Goal: Information Seeking & Learning: Learn about a topic

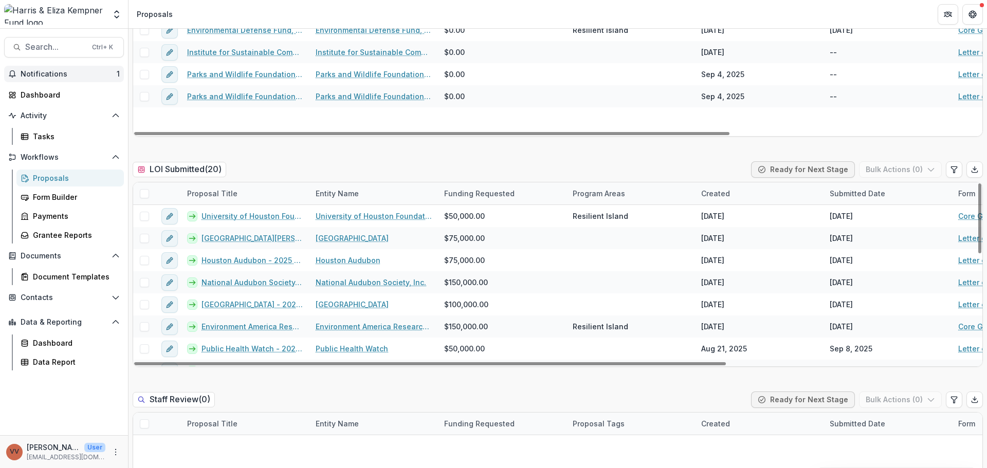
click at [63, 71] on span "Notifications" at bounding box center [69, 74] width 96 height 9
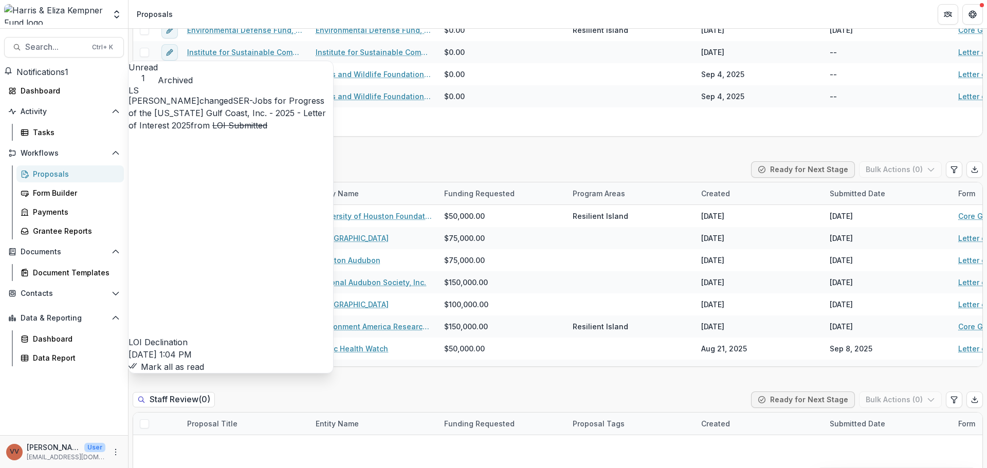
click at [278, 100] on link "SER-Jobs for Progress of the [US_STATE] Gulf Coast, Inc. - 2025 - Letter of Int…" at bounding box center [226, 113] width 197 height 35
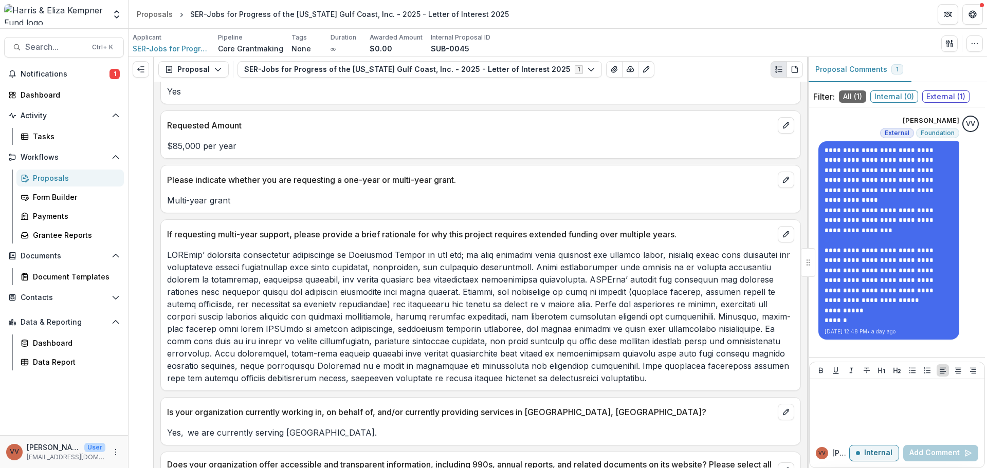
scroll to position [1028, 0]
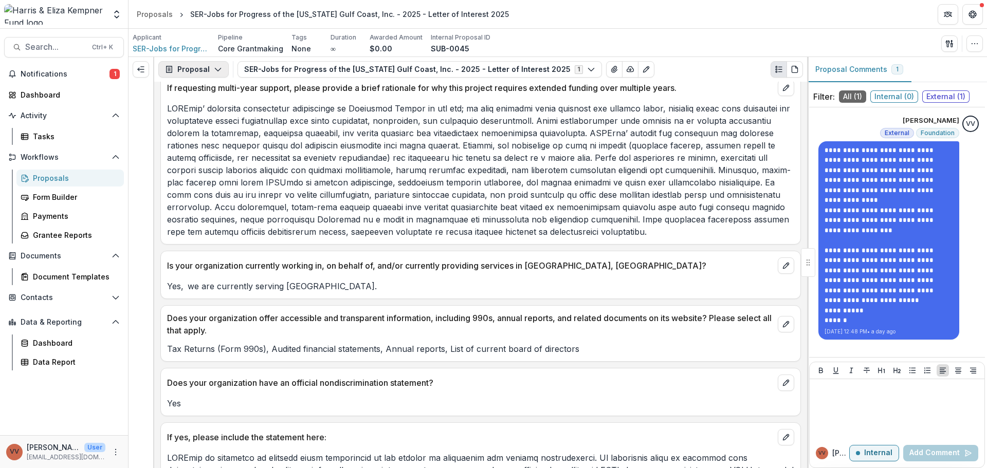
click at [204, 65] on button "Proposal" at bounding box center [193, 69] width 70 height 16
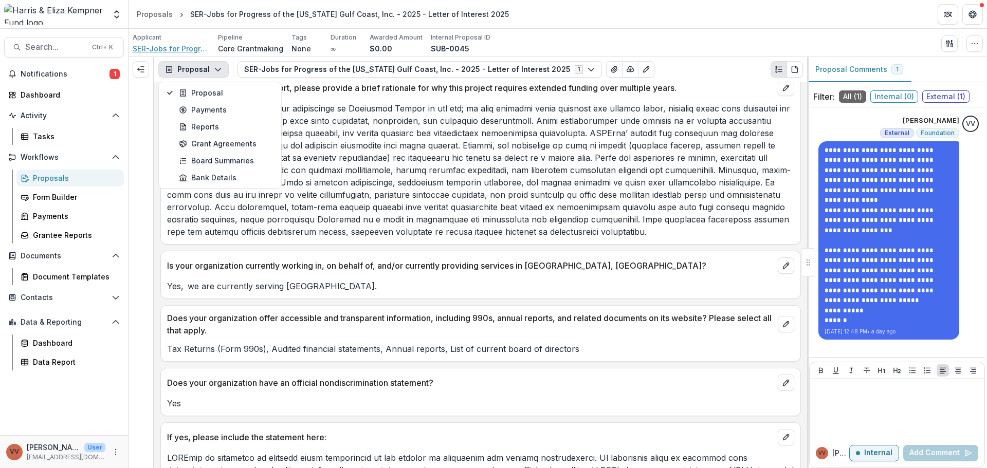
click at [174, 47] on span "SER-Jobs for Progress of the [US_STATE] Gulf Coast, Inc. (SERJobs)" at bounding box center [171, 48] width 77 height 11
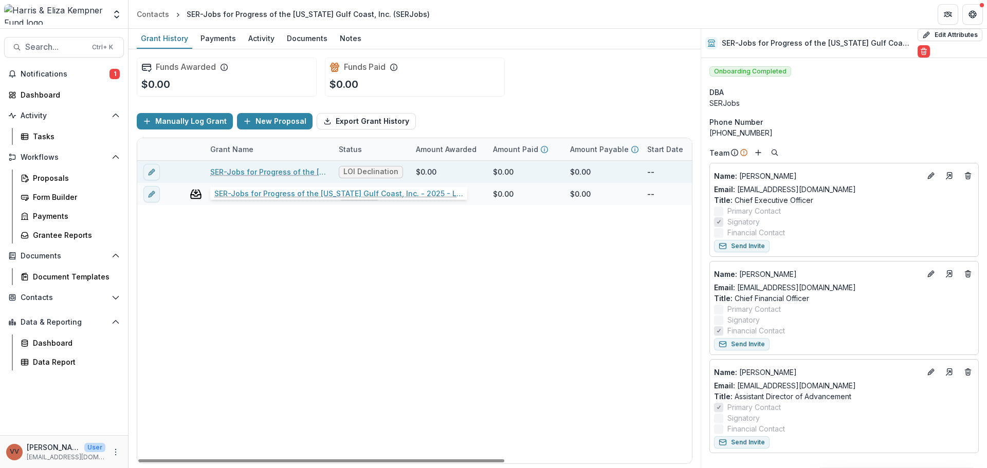
click at [268, 177] on div "SER-Jobs for Progress of the [US_STATE] Gulf Coast, Inc. - 2025 - Letter of Int…" at bounding box center [268, 172] width 116 height 22
click at [269, 173] on link "SER-Jobs for Progress of the [US_STATE] Gulf Coast, Inc. - 2025 - Letter of Int…" at bounding box center [268, 172] width 116 height 11
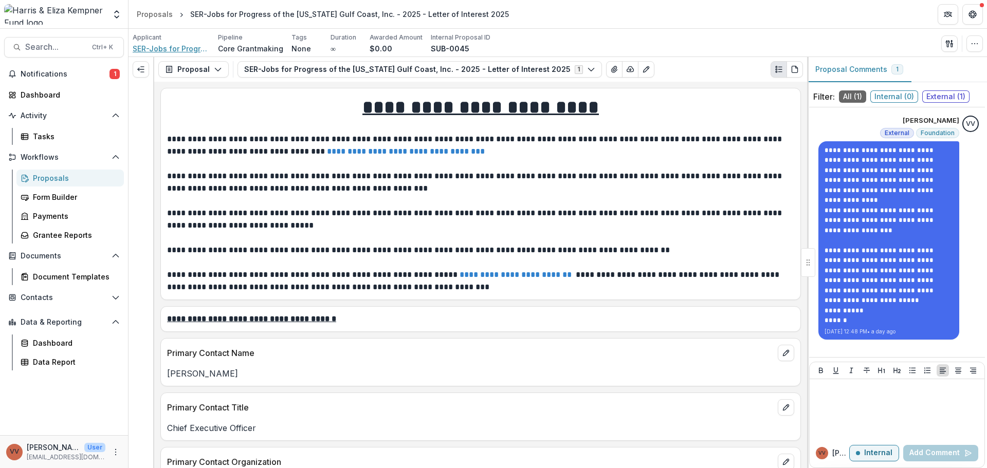
click at [161, 50] on span "SER-Jobs for Progress of the [US_STATE] Gulf Coast, Inc. (SERJobs)" at bounding box center [171, 48] width 77 height 11
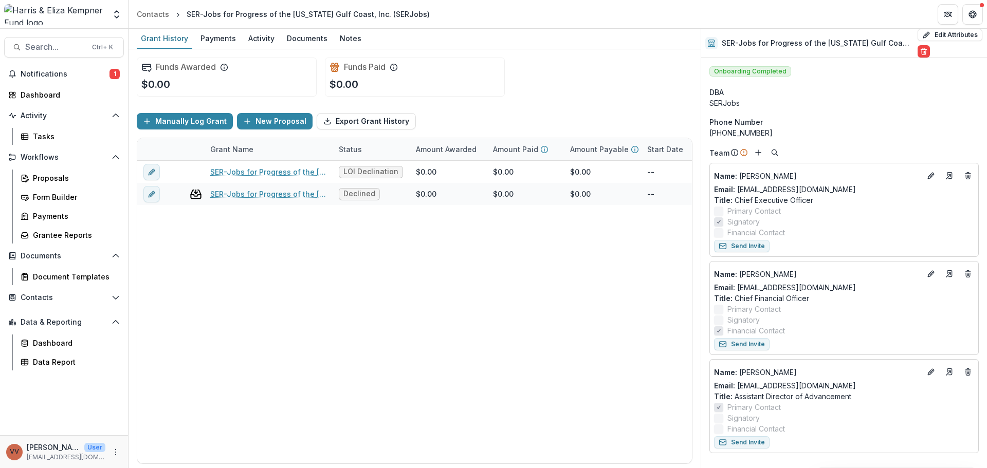
click at [240, 40] on div "Grant History Payments Activity Documents Notes" at bounding box center [414, 39] width 572 height 21
click at [249, 39] on div "Activity" at bounding box center [261, 38] width 34 height 15
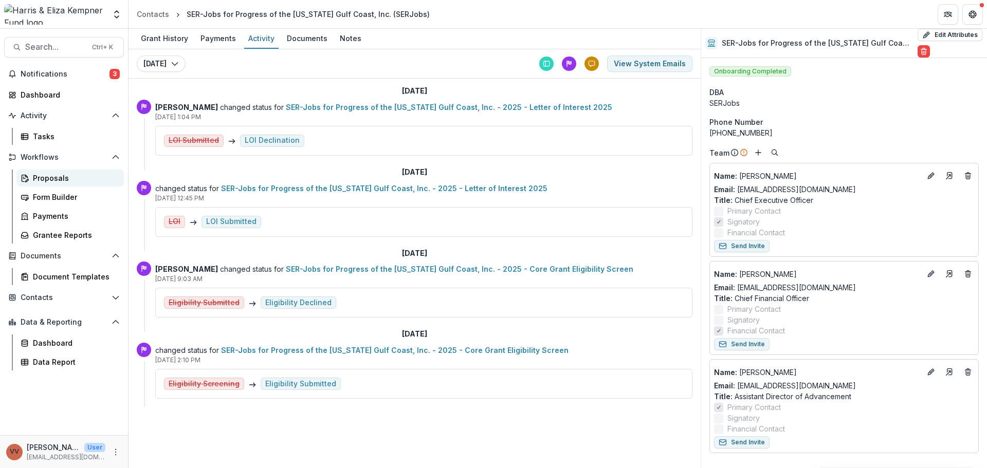
click at [47, 181] on div "Proposals" at bounding box center [74, 178] width 83 height 11
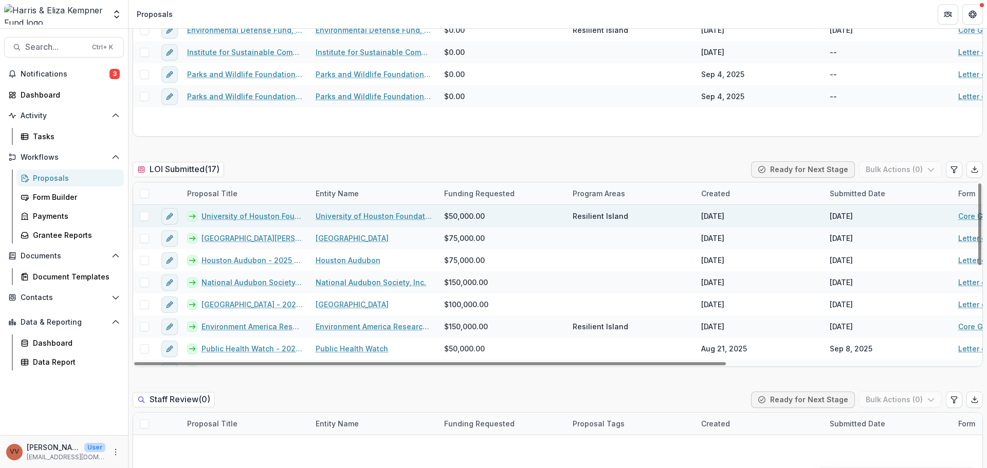
click at [278, 215] on link "University of Houston Foundation - 2025 - Core Grant Request" at bounding box center [252, 216] width 102 height 11
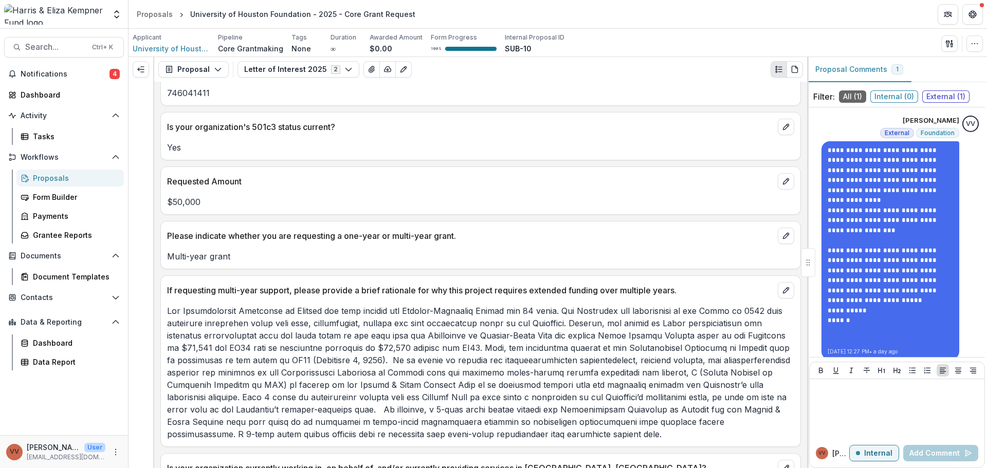
scroll to position [808, 0]
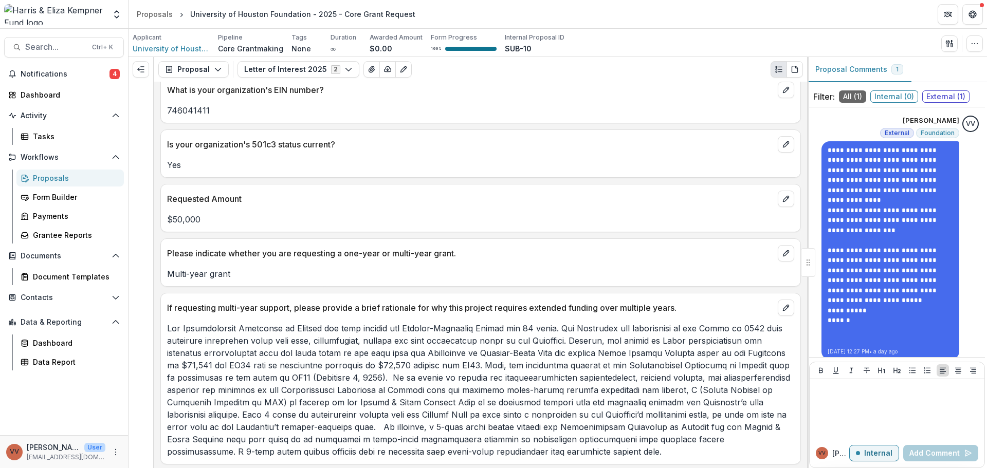
click at [586, 382] on p at bounding box center [480, 390] width 627 height 136
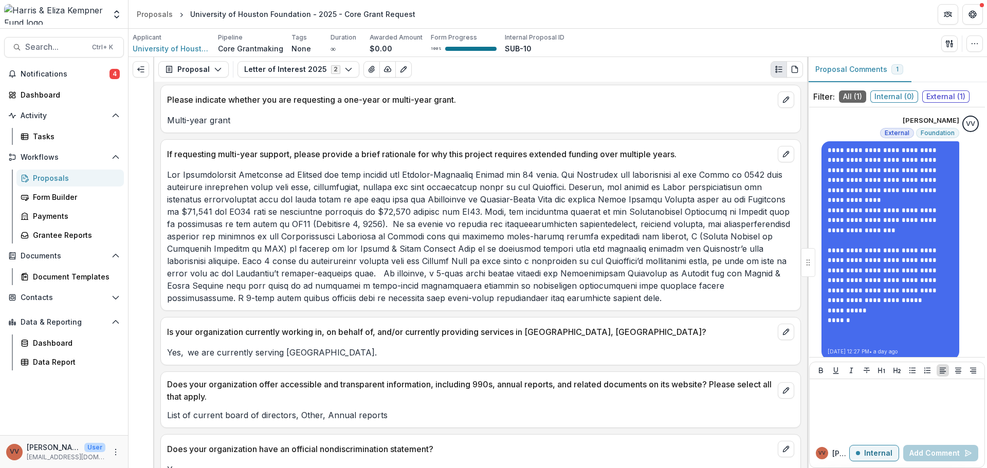
scroll to position [962, 0]
drag, startPoint x: 410, startPoint y: 277, endPoint x: 650, endPoint y: 297, distance: 240.8
click at [650, 297] on p at bounding box center [480, 236] width 627 height 136
click at [583, 297] on p at bounding box center [480, 236] width 627 height 136
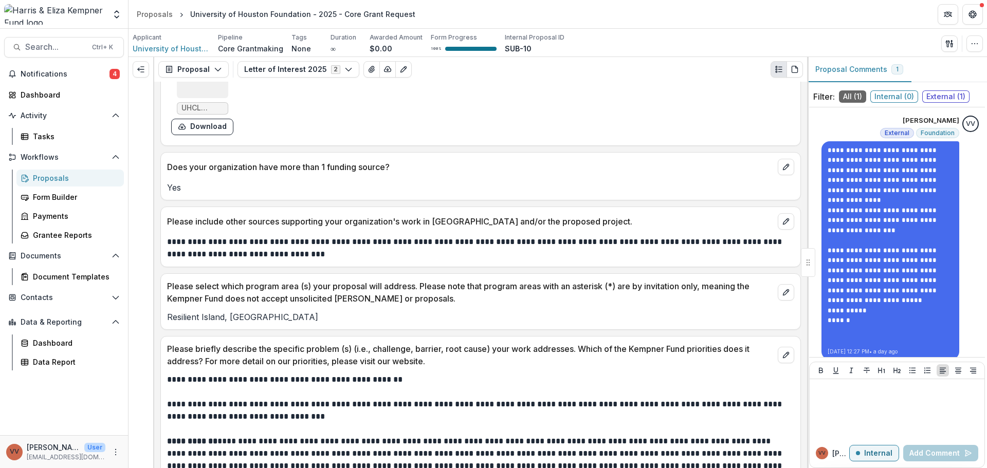
scroll to position [1785, 0]
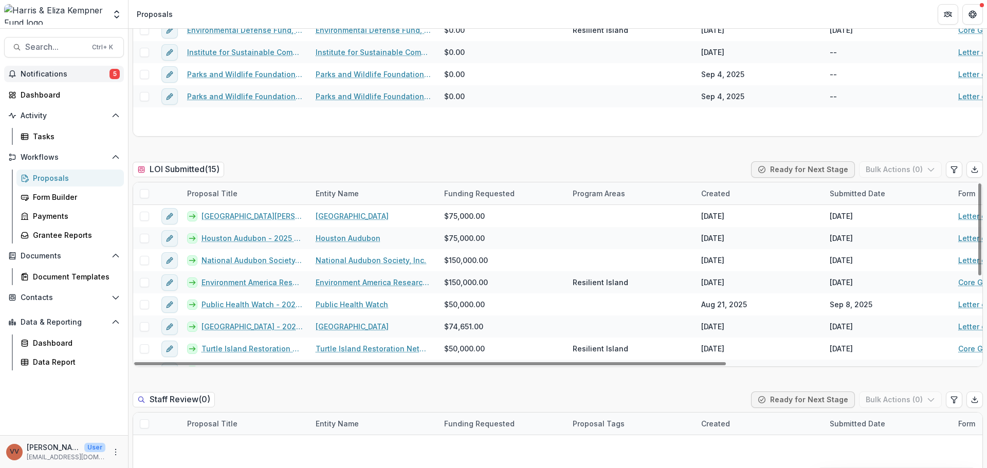
click at [59, 76] on span "Notifications" at bounding box center [65, 74] width 89 height 9
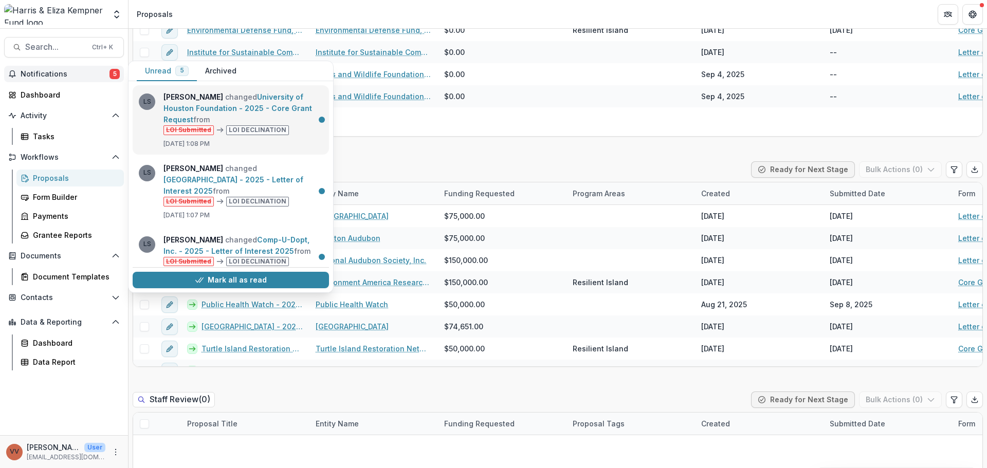
click at [295, 124] on link "University of Houston Foundation - 2025 - Core Grant Request" at bounding box center [237, 108] width 149 height 31
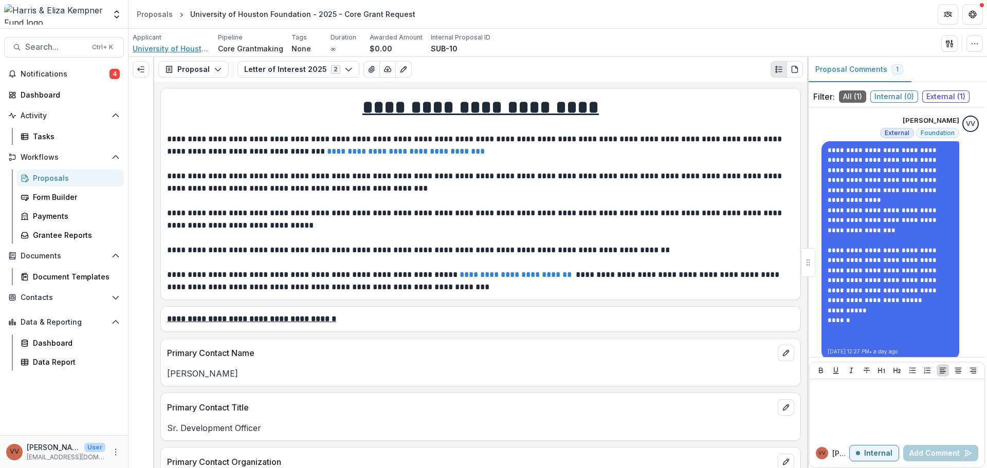
click at [177, 48] on span "University of Houston Foundation" at bounding box center [171, 48] width 77 height 11
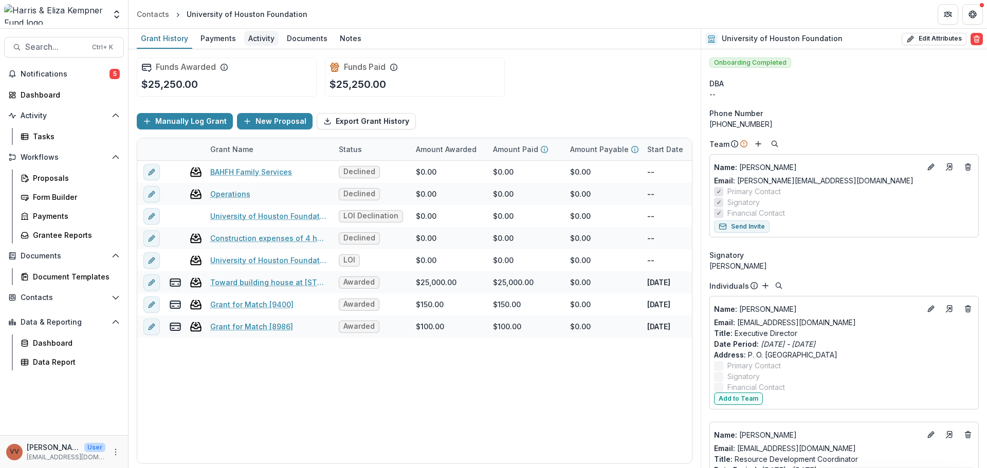
click at [252, 35] on div "Activity" at bounding box center [261, 38] width 34 height 15
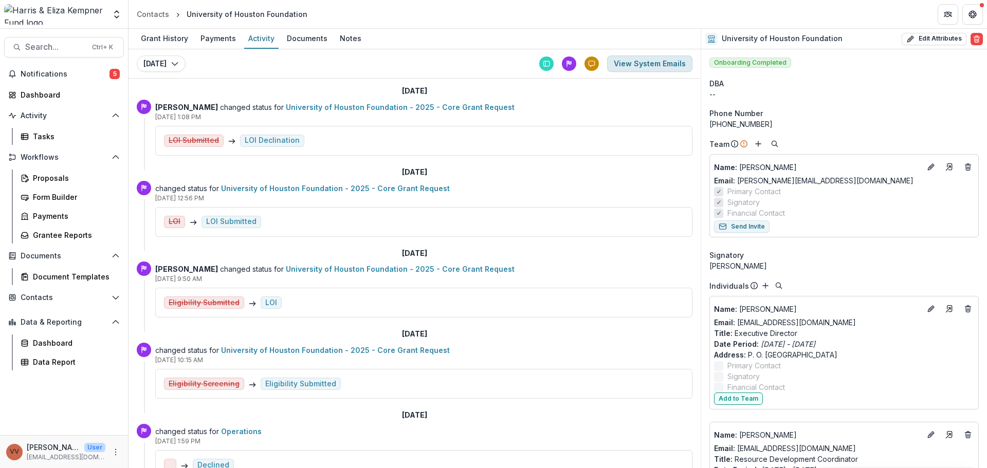
click at [642, 65] on button "View System Emails" at bounding box center [649, 64] width 85 height 16
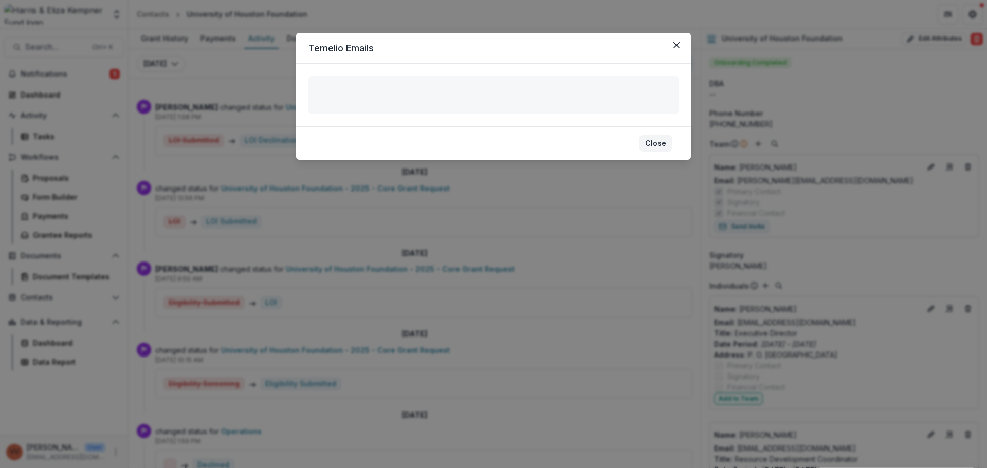
click at [656, 144] on button "Close" at bounding box center [655, 143] width 33 height 16
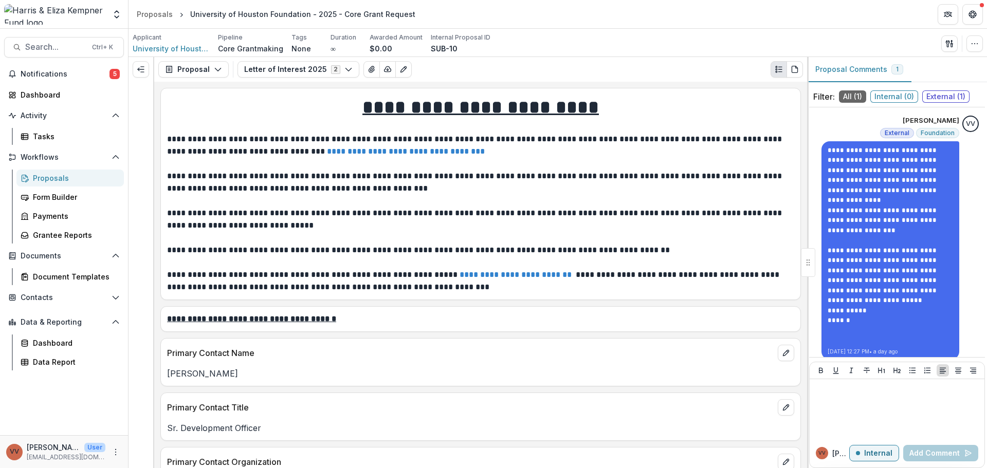
click at [79, 175] on div "Proposals" at bounding box center [74, 178] width 83 height 11
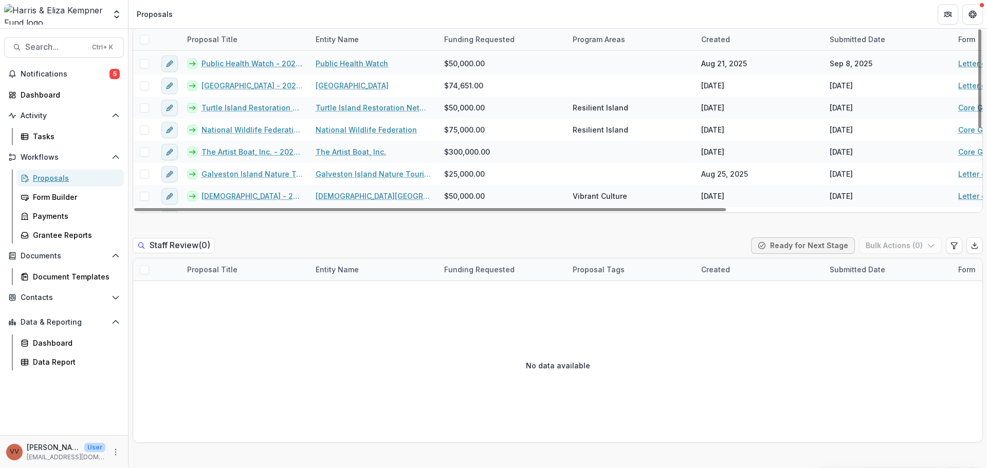
scroll to position [45, 0]
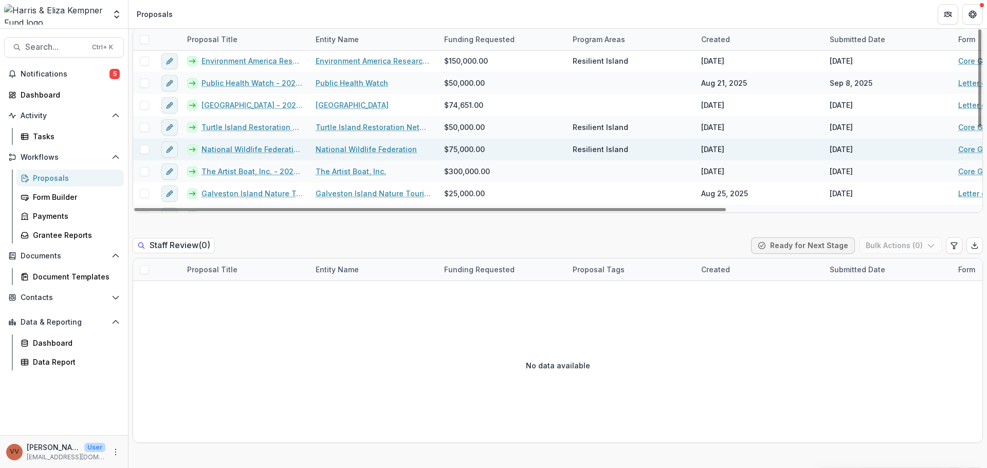
click at [236, 153] on link "National Wildlife Federation - 2025 - Core Grant Request" at bounding box center [252, 149] width 102 height 11
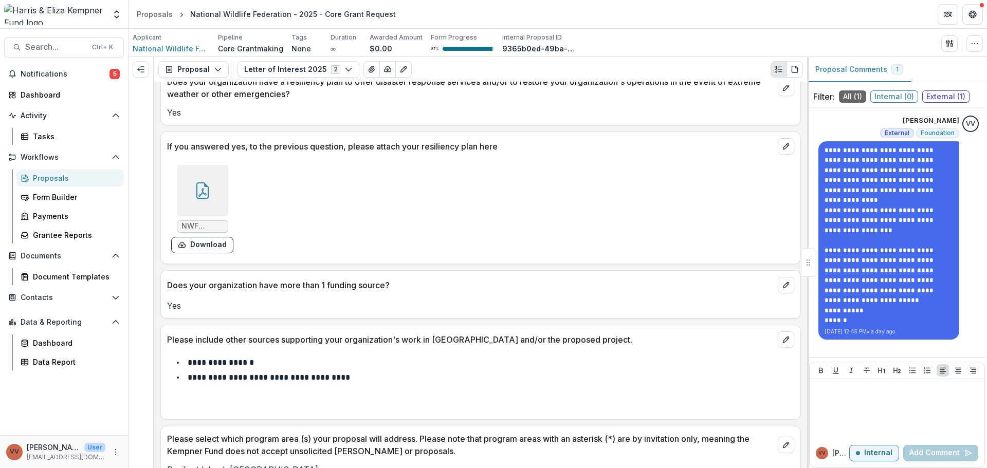
scroll to position [1478, 0]
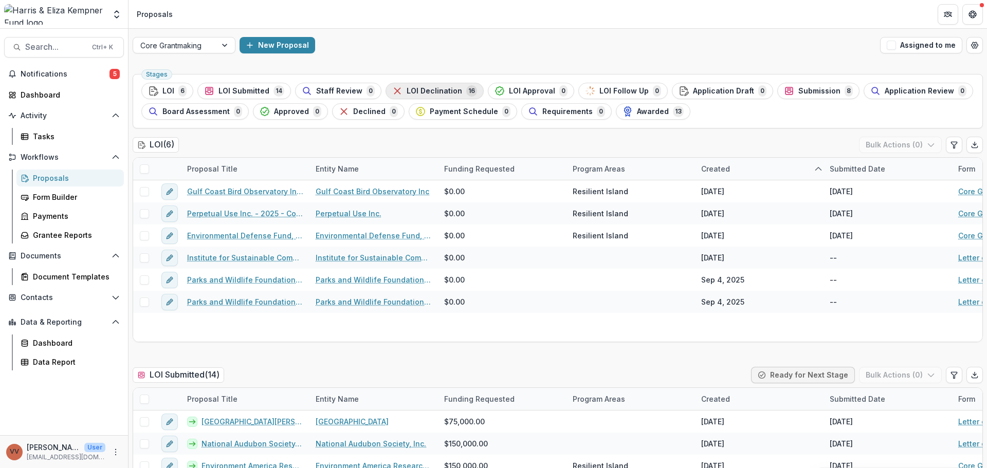
click at [442, 92] on span "LOI Declination" at bounding box center [435, 91] width 56 height 9
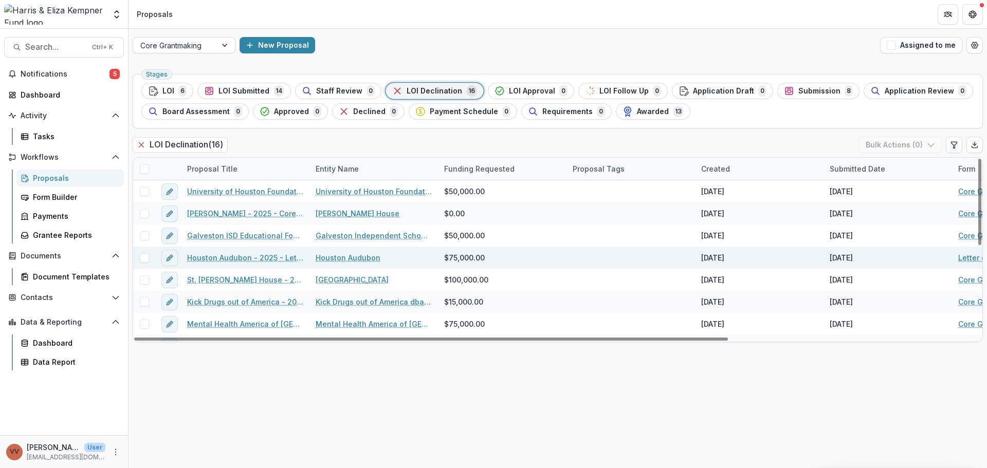
click at [236, 255] on link "Houston Audubon - 2025 - Letter of Interest 2025" at bounding box center [245, 257] width 116 height 11
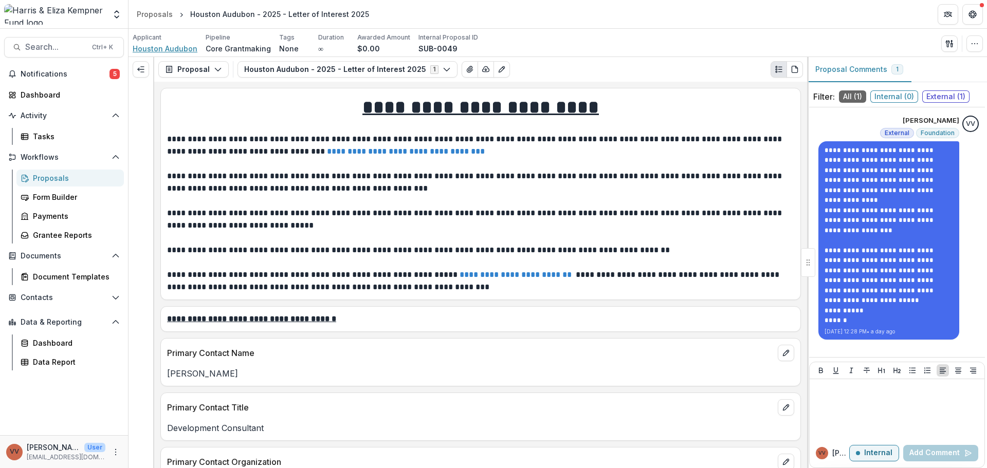
click at [161, 48] on span "Houston Audubon" at bounding box center [165, 48] width 65 height 11
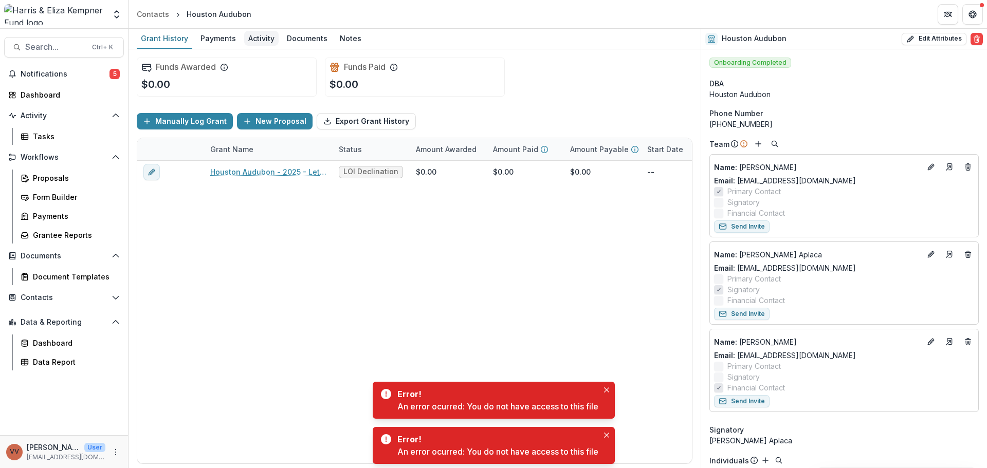
click at [254, 38] on div "Activity" at bounding box center [261, 38] width 34 height 15
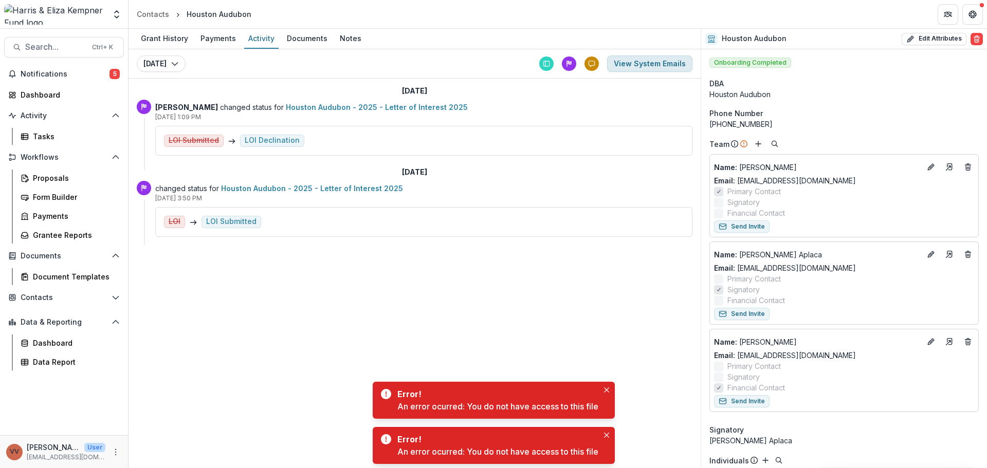
click at [648, 63] on button "View System Emails" at bounding box center [649, 64] width 85 height 16
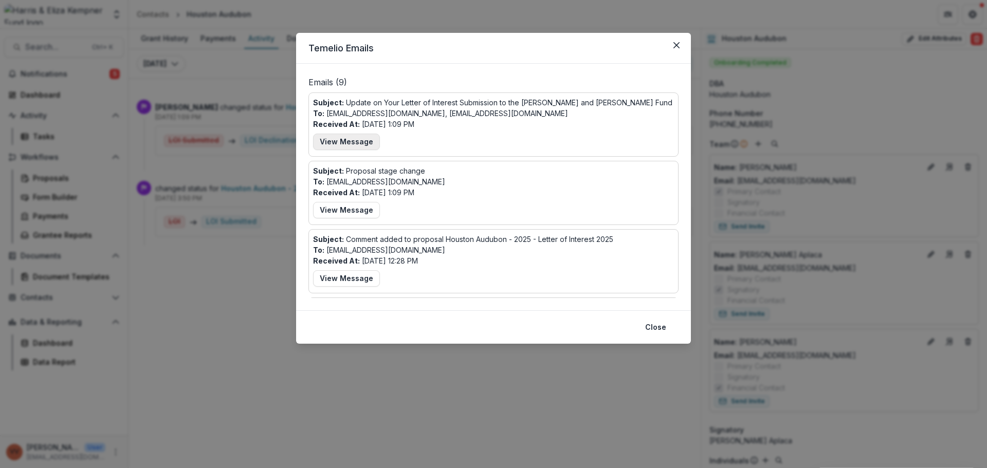
click at [352, 147] on button "View Message" at bounding box center [346, 142] width 67 height 16
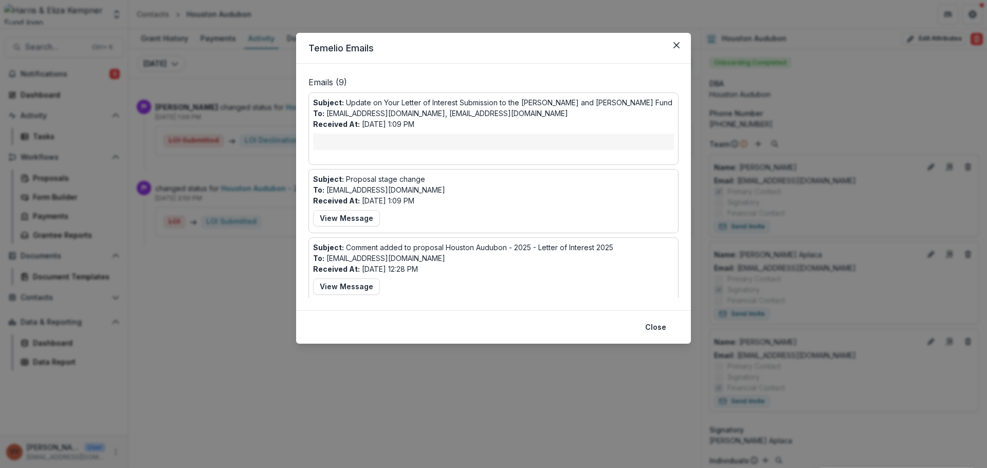
drag, startPoint x: 304, startPoint y: 164, endPoint x: 332, endPoint y: 143, distance: 34.8
click at [304, 162] on div "Emails ( 9 ) Subject: Update on Your Letter of Interest Submission to the Harri…" at bounding box center [493, 187] width 395 height 247
click at [359, 134] on div at bounding box center [493, 142] width 361 height 16
drag, startPoint x: 344, startPoint y: 201, endPoint x: 343, endPoint y: 218, distance: 16.5
click at [344, 209] on div "Subject: Proposal stage change To: vavictoria@kempnerfund.org Received At: Sep …" at bounding box center [493, 201] width 361 height 55
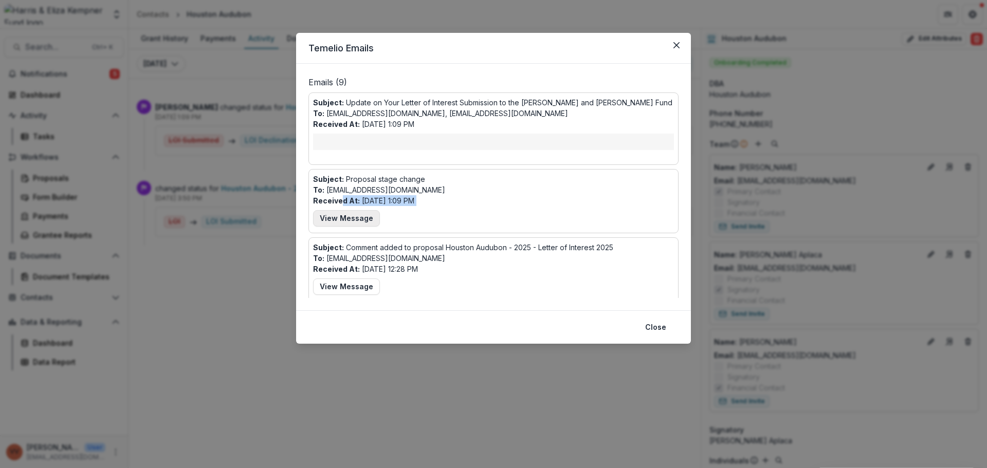
click at [343, 219] on button "View Message" at bounding box center [346, 218] width 67 height 16
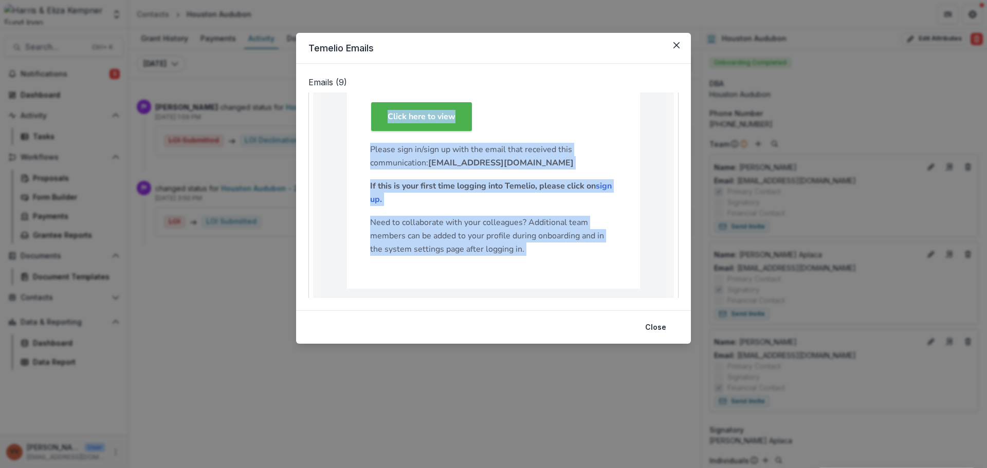
scroll to position [206, 0]
click at [654, 330] on button "Close" at bounding box center [655, 327] width 33 height 16
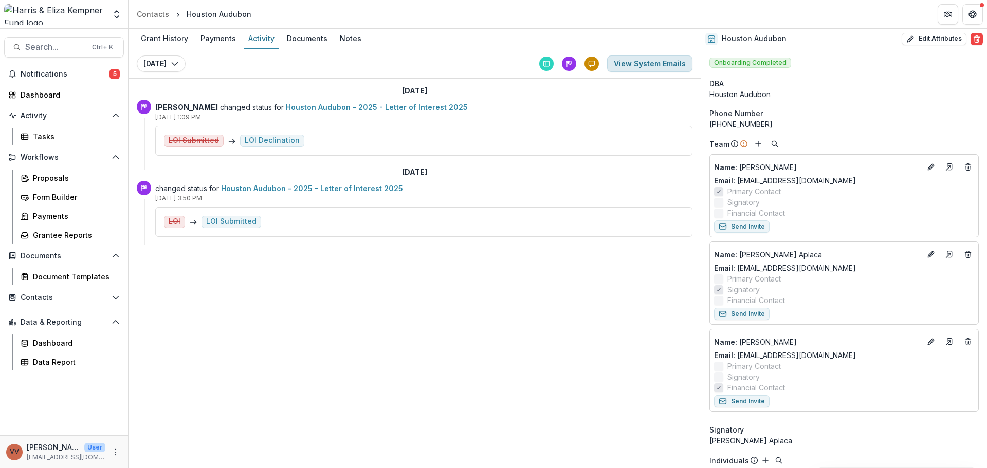
click at [666, 61] on button "View System Emails" at bounding box center [649, 64] width 85 height 16
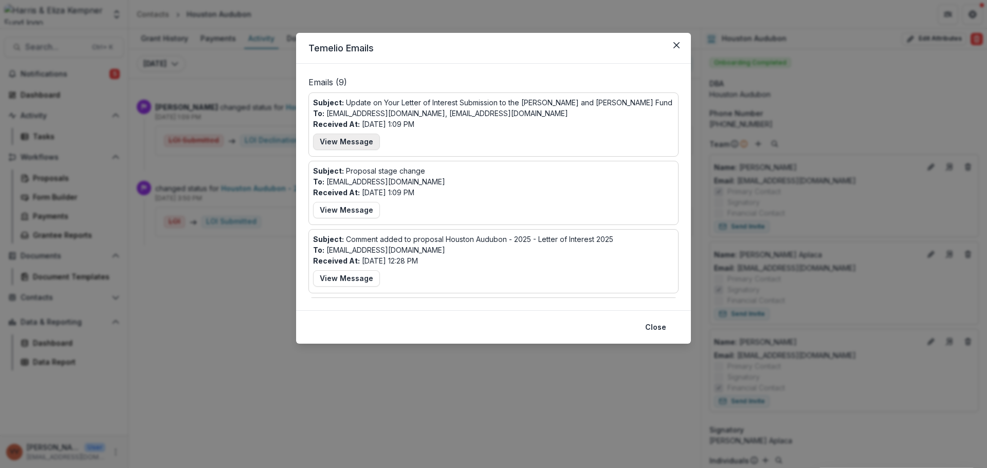
click at [348, 138] on button "View Message" at bounding box center [346, 142] width 67 height 16
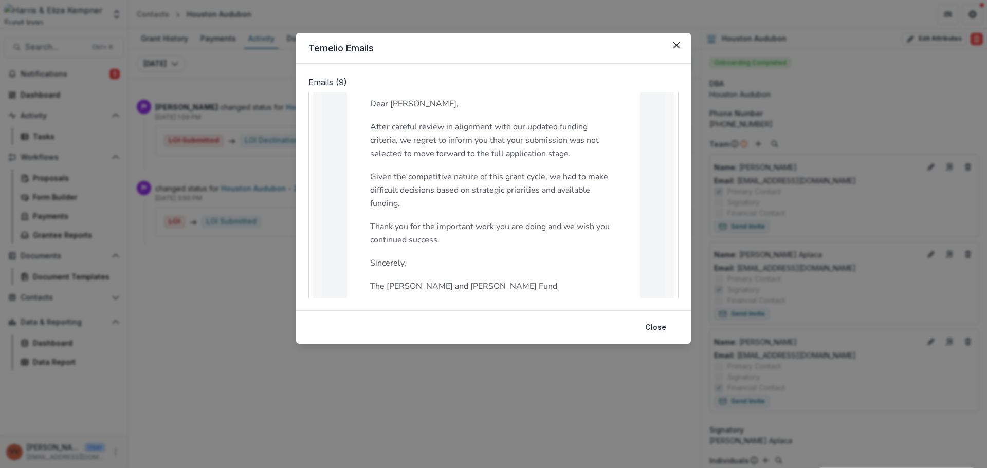
scroll to position [154, 0]
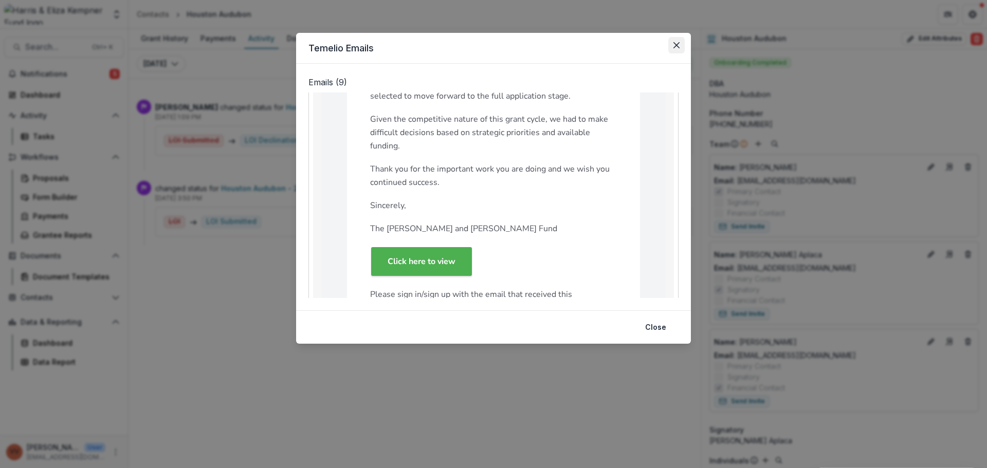
click at [679, 49] on button "Close" at bounding box center [676, 45] width 16 height 16
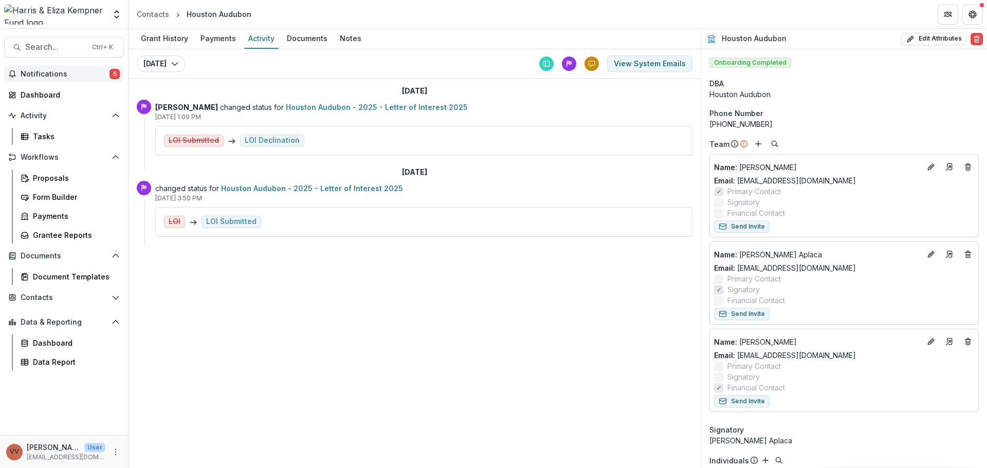
click at [35, 71] on span "Notifications" at bounding box center [65, 74] width 89 height 9
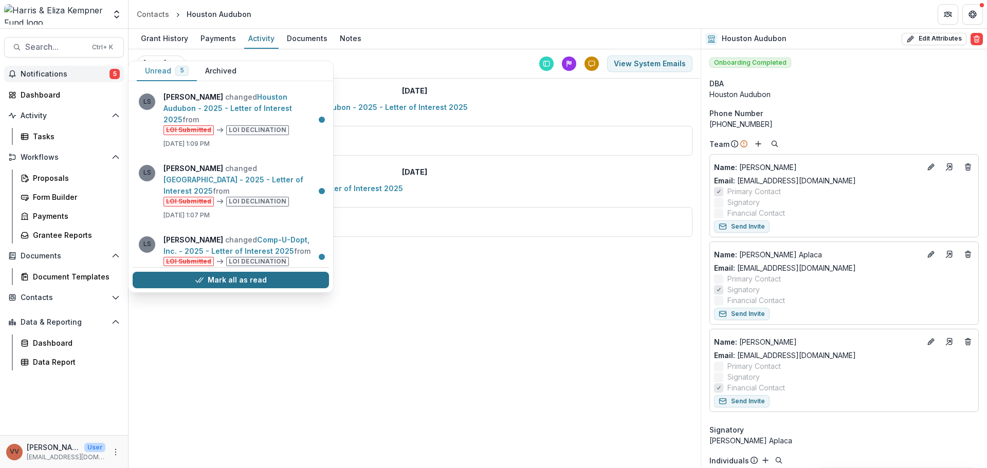
click at [194, 283] on button "Mark all as read" at bounding box center [231, 280] width 196 height 16
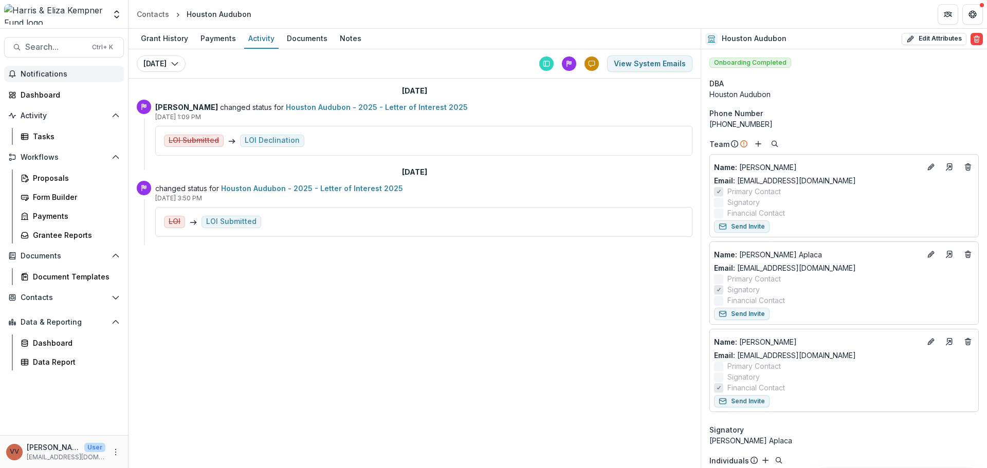
click at [403, 299] on div "Grant History Payments Activity Documents Notes Today Today Today September 11,…" at bounding box center [414, 248] width 572 height 439
click at [76, 177] on div "Proposals" at bounding box center [74, 178] width 83 height 11
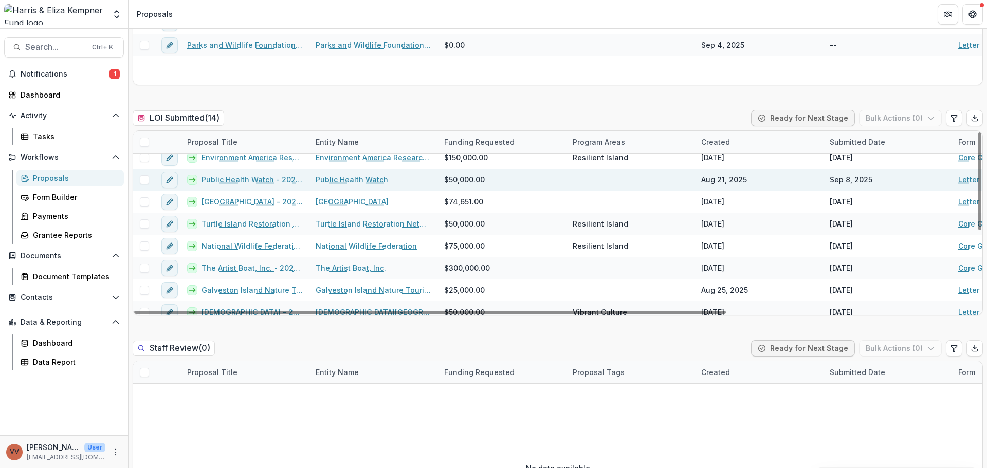
scroll to position [103, 0]
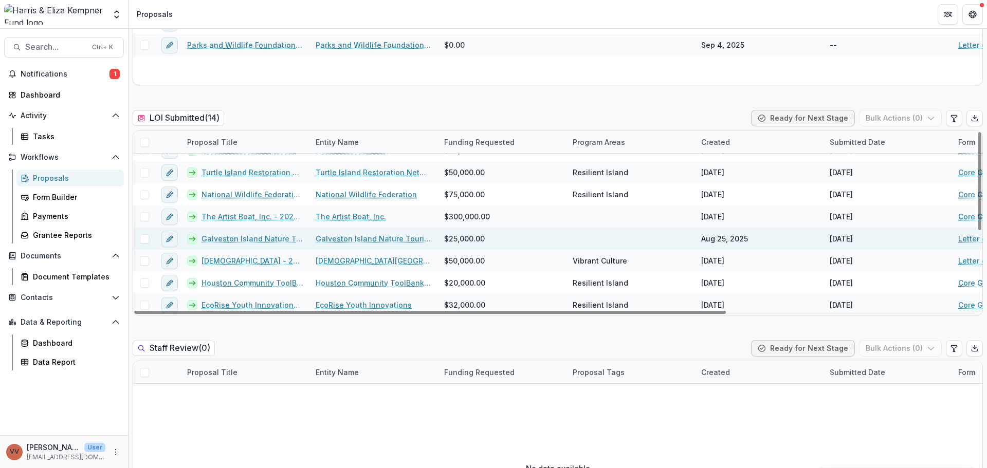
click at [269, 238] on link "Galveston Island Nature Tourism Council - 2025 - Letter of Interest 2025" at bounding box center [252, 238] width 102 height 11
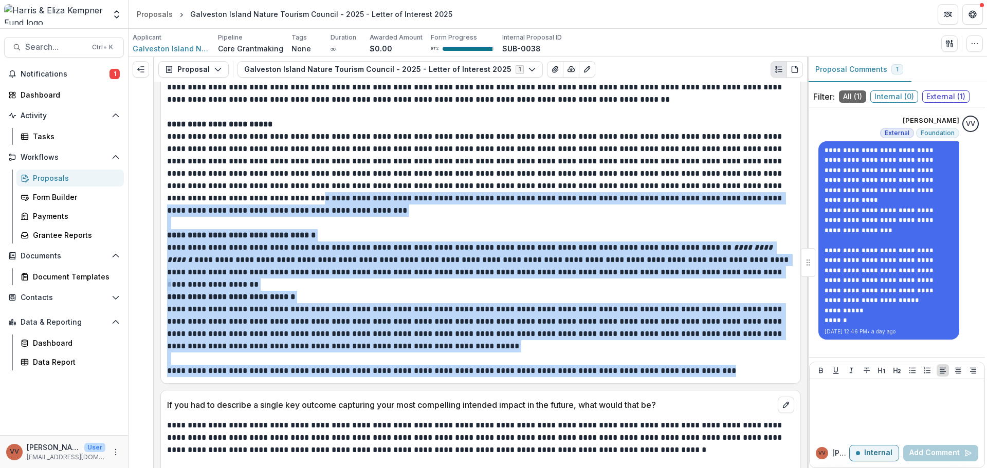
scroll to position [2004, 0]
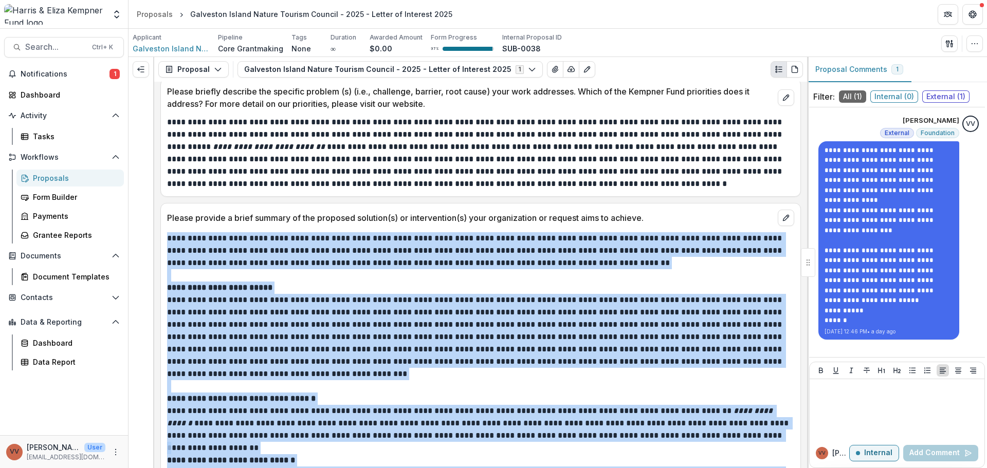
drag, startPoint x: 690, startPoint y: 330, endPoint x: 160, endPoint y: 242, distance: 537.7
click at [160, 242] on div "**********" at bounding box center [480, 275] width 653 height 387
copy div "**********"
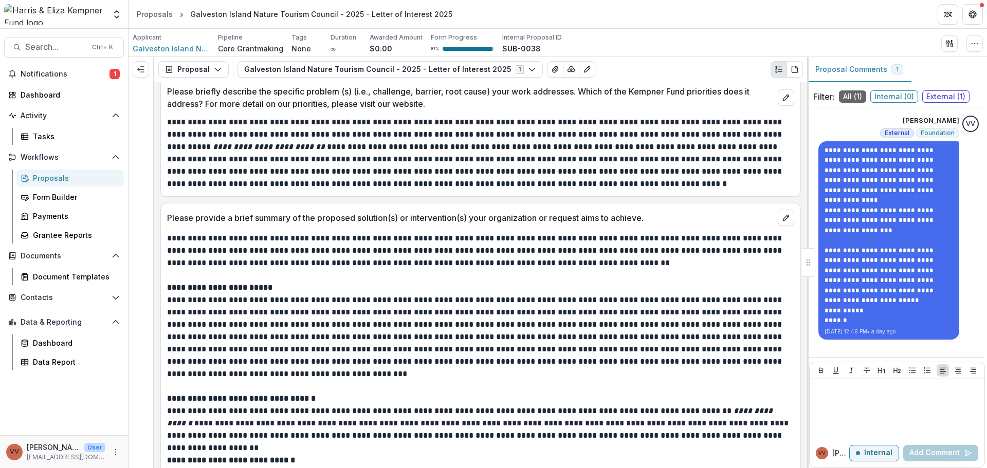
click at [339, 148] on p "**********" at bounding box center [479, 153] width 624 height 74
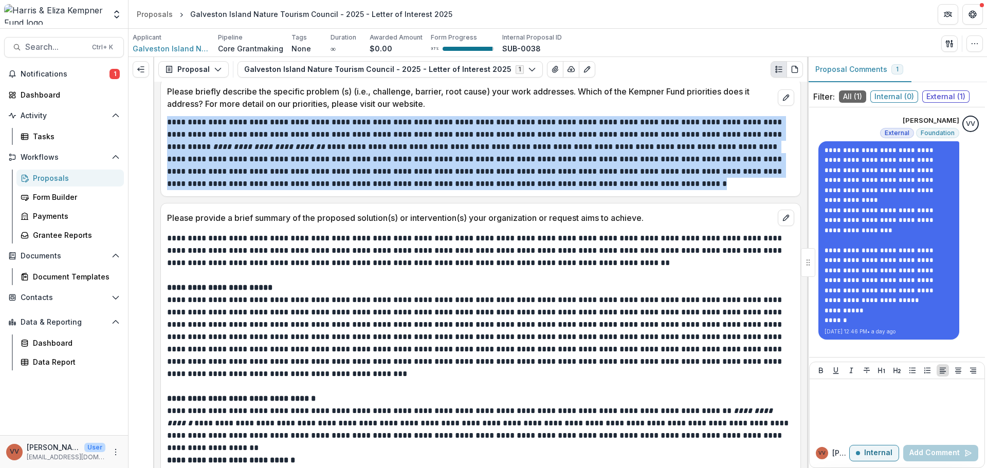
drag, startPoint x: 166, startPoint y: 122, endPoint x: 618, endPoint y: 183, distance: 456.4
click at [618, 183] on div "**********" at bounding box center [480, 153] width 639 height 74
click at [606, 186] on p "**********" at bounding box center [479, 153] width 624 height 74
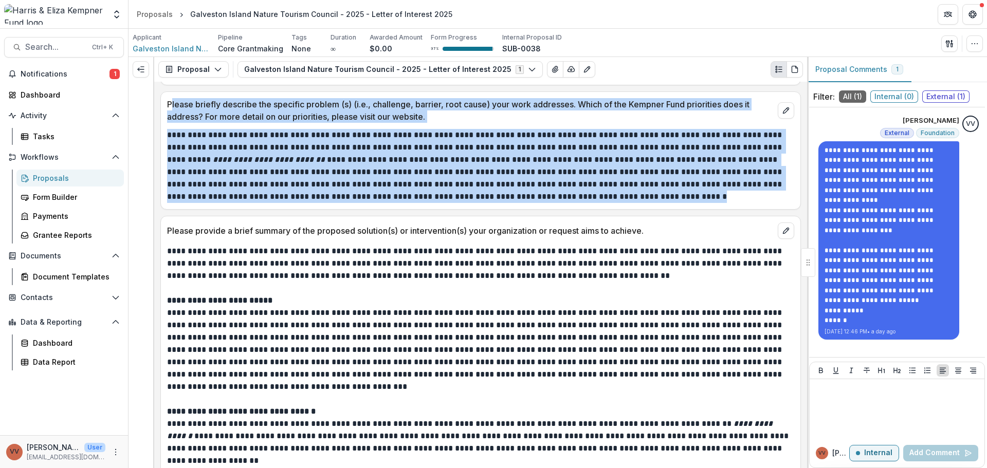
scroll to position [1990, 0]
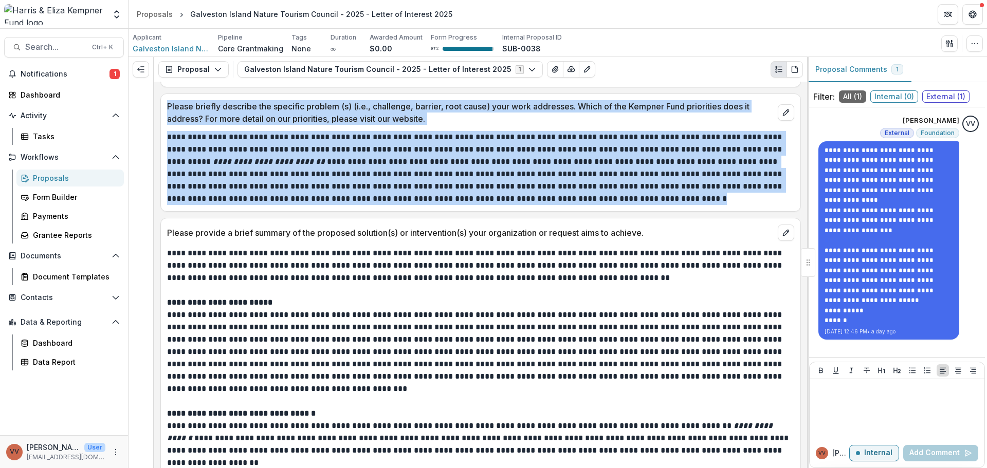
drag, startPoint x: 574, startPoint y: 190, endPoint x: 163, endPoint y: 93, distance: 421.9
click at [163, 93] on div "**********" at bounding box center [480, 275] width 653 height 387
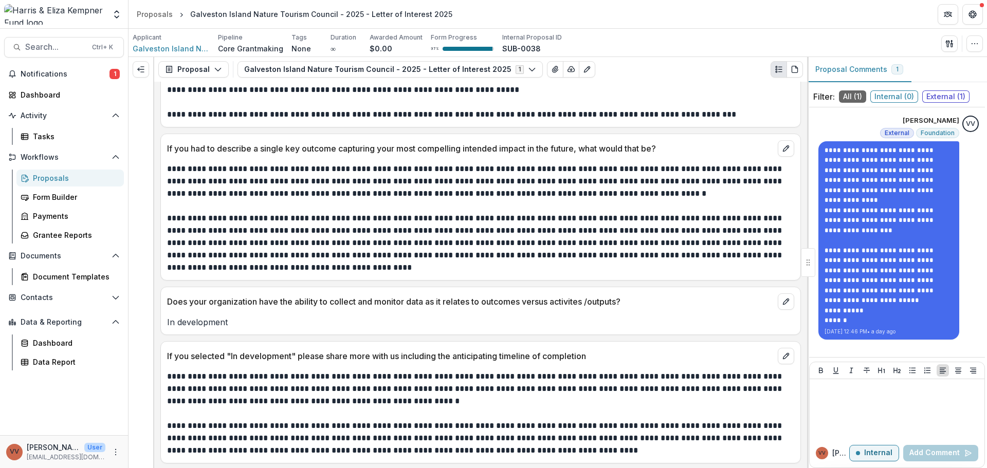
scroll to position [2426, 0]
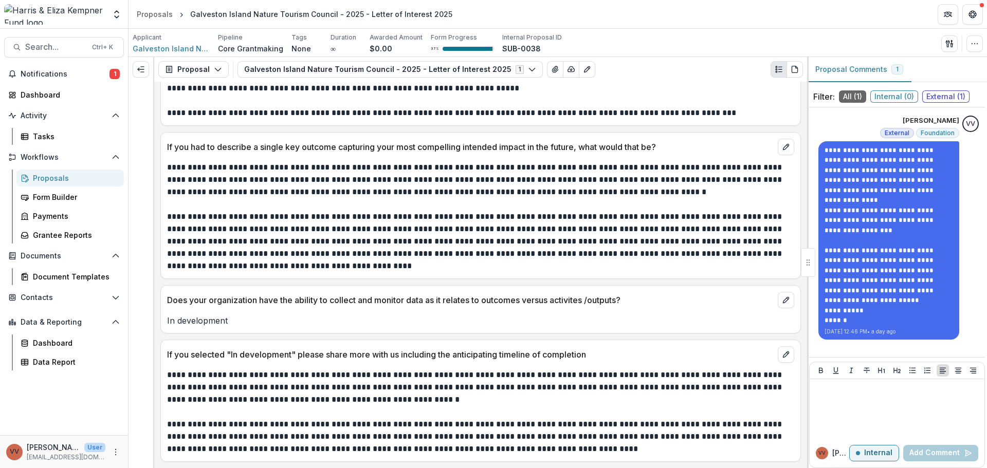
click at [460, 373] on p "**********" at bounding box center [479, 387] width 624 height 37
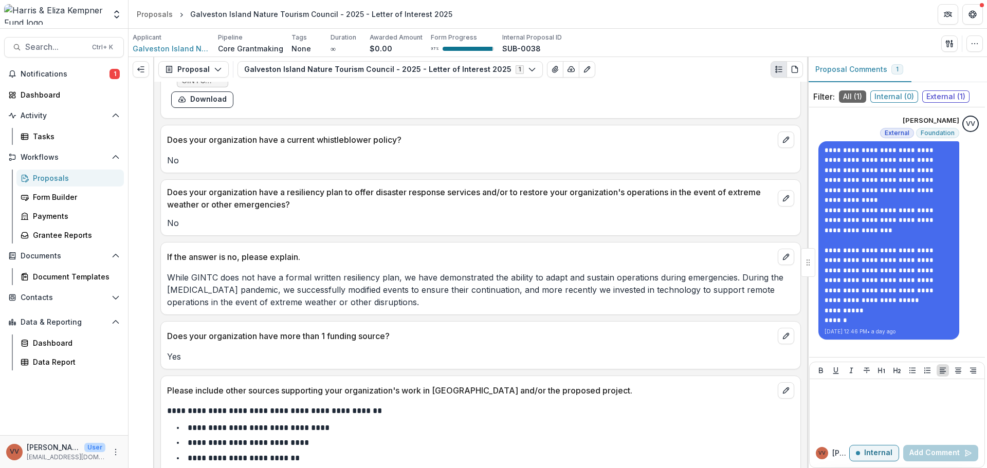
scroll to position [1861, 0]
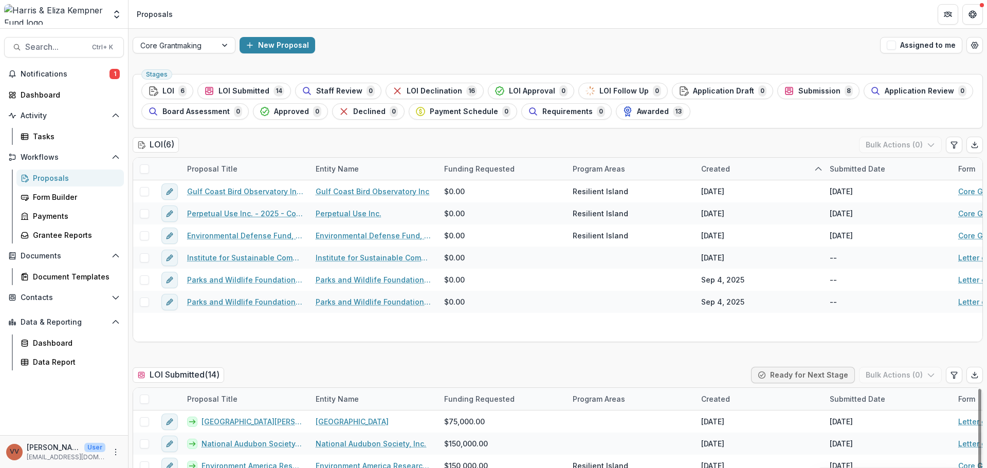
scroll to position [154, 0]
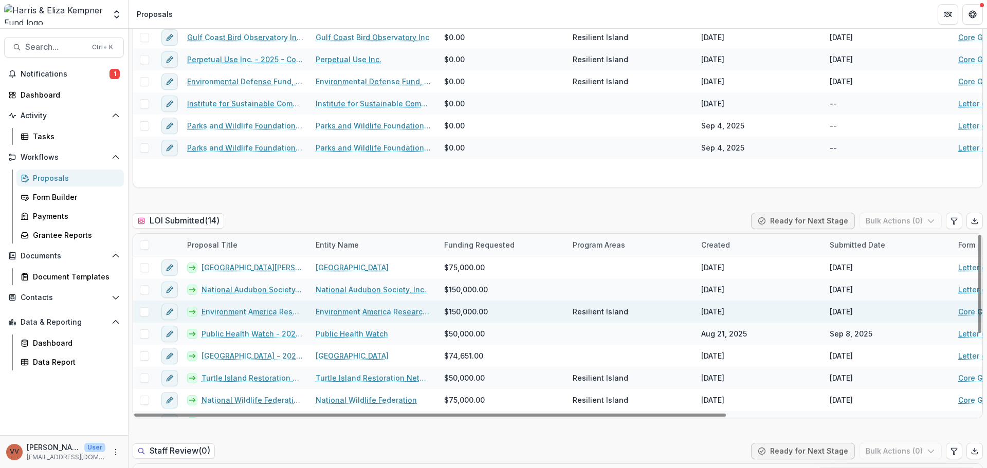
click at [268, 312] on link "Environment America Research and Policy Center dba Environment [US_STATE] Resea…" at bounding box center [252, 311] width 102 height 11
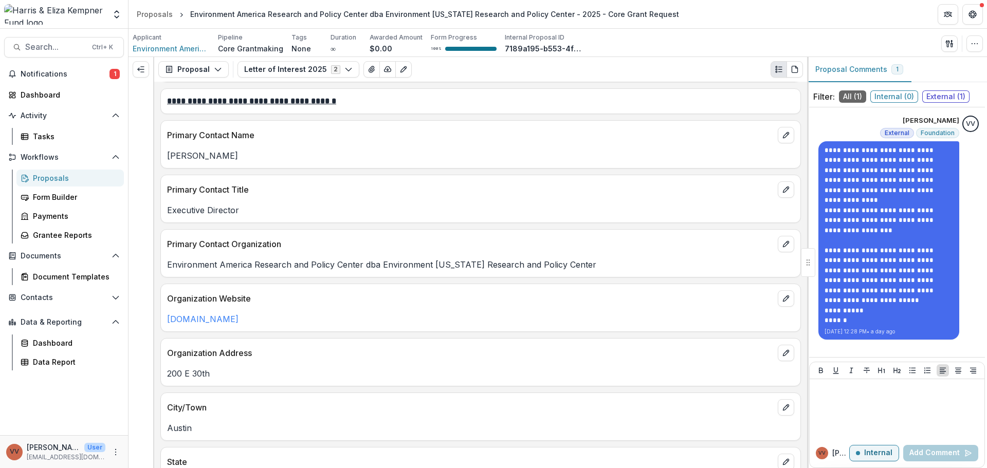
scroll to position [360, 0]
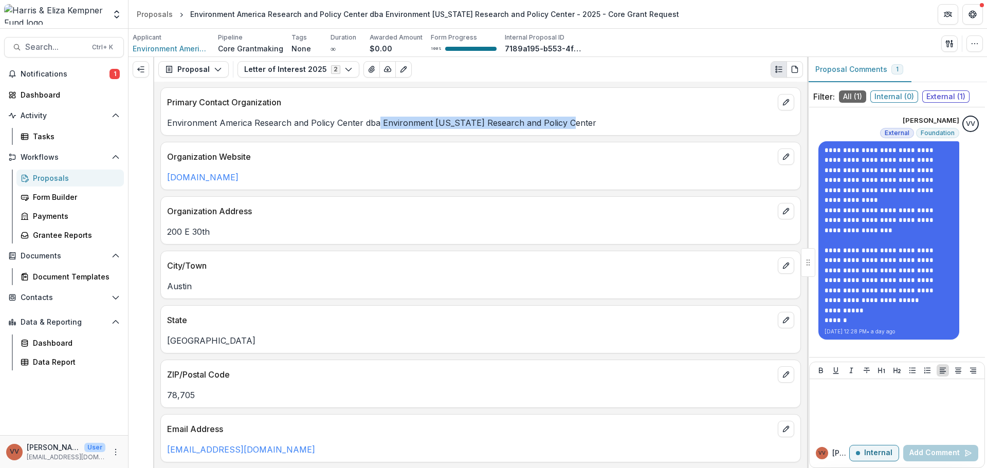
drag, startPoint x: 378, startPoint y: 122, endPoint x: 573, endPoint y: 120, distance: 194.8
click at [573, 120] on p "Environment America Research and Policy Center dba Environment [US_STATE] Resea…" at bounding box center [480, 123] width 627 height 12
copy p "Environment Texas Research and Policy Center"
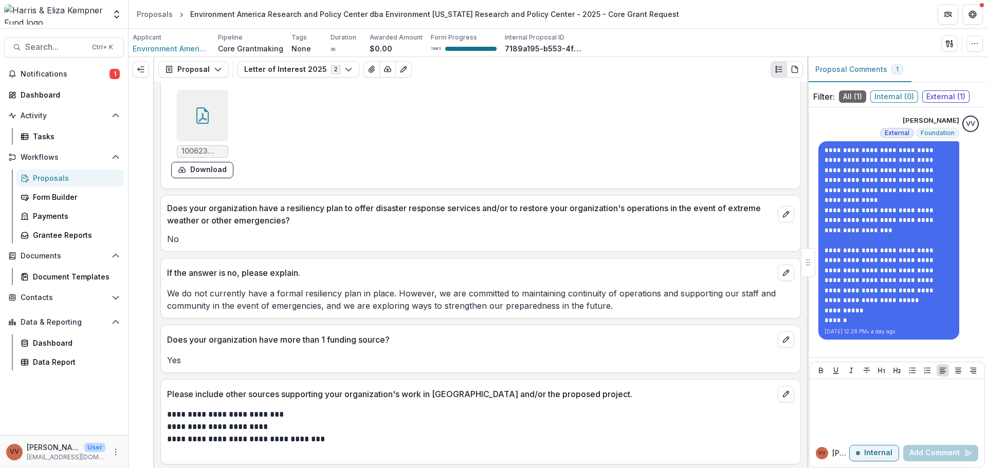
scroll to position [1902, 0]
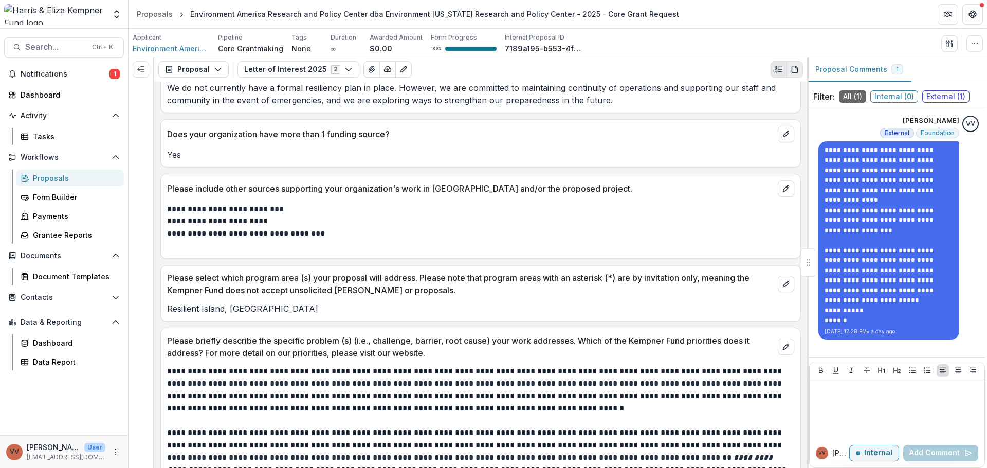
click at [797, 72] on icon "PDF view" at bounding box center [795, 69] width 6 height 7
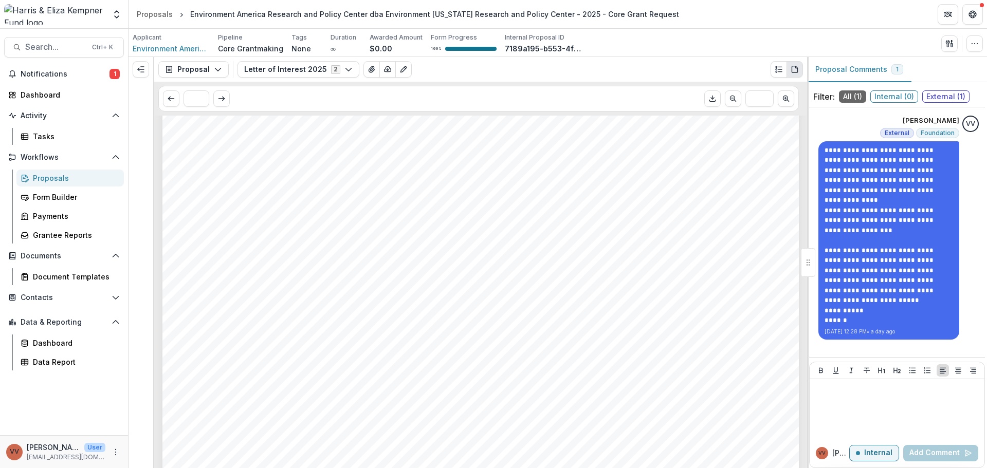
scroll to position [257, 0]
click at [973, 45] on icon "button" at bounding box center [974, 44] width 8 height 8
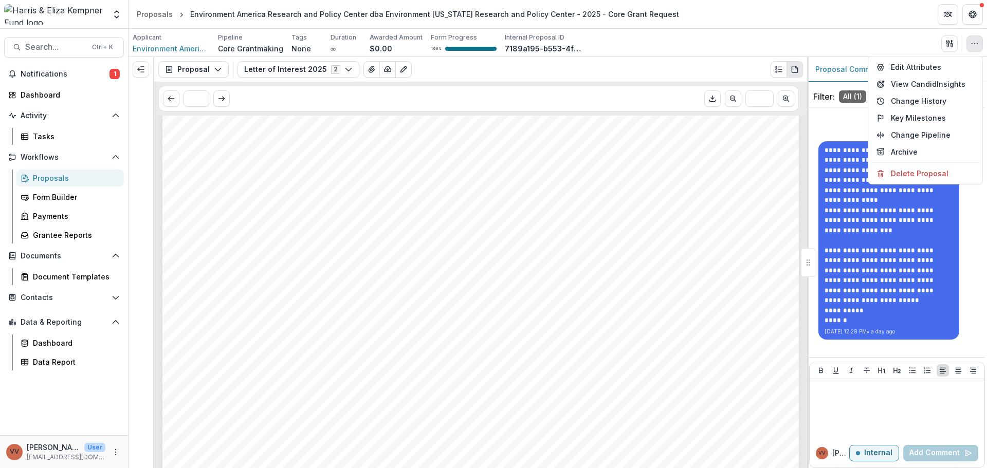
click at [647, 223] on div "Environment America Research and Policy Center dba Environment Texas Research a…" at bounding box center [480, 309] width 636 height 900
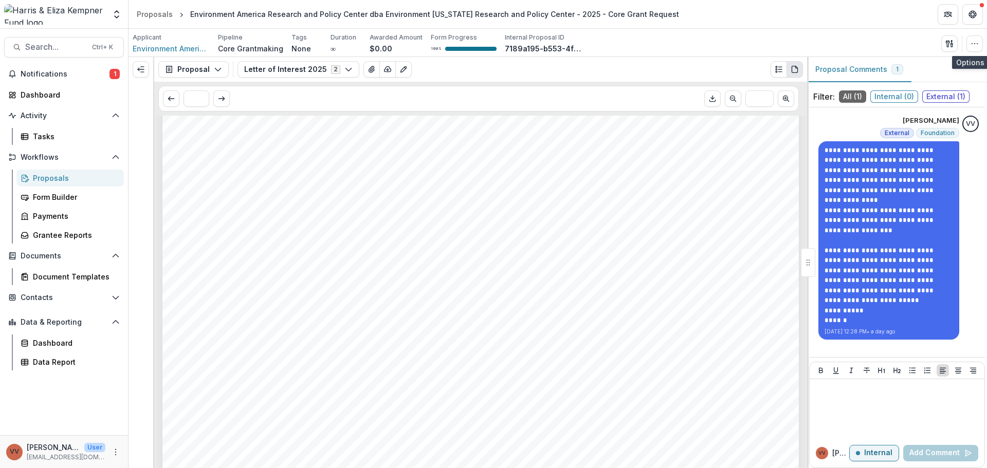
scroll to position [0, 0]
click at [369, 71] on icon "View Attached Files" at bounding box center [371, 69] width 8 height 8
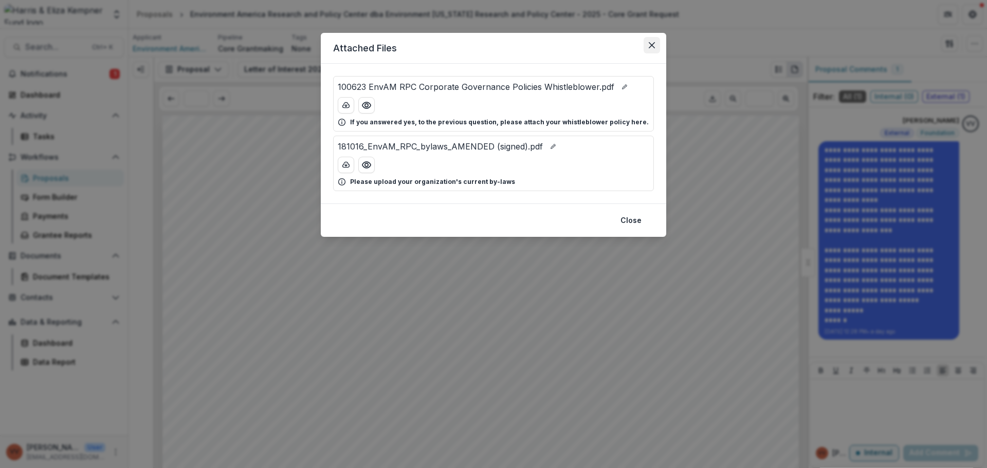
click at [657, 43] on button "Close" at bounding box center [651, 45] width 16 height 16
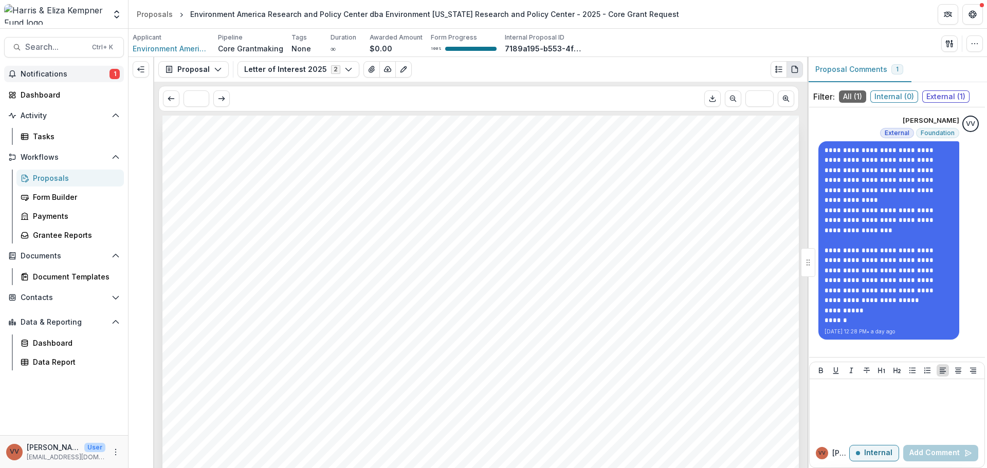
click at [80, 67] on button "Notifications 1" at bounding box center [64, 74] width 120 height 16
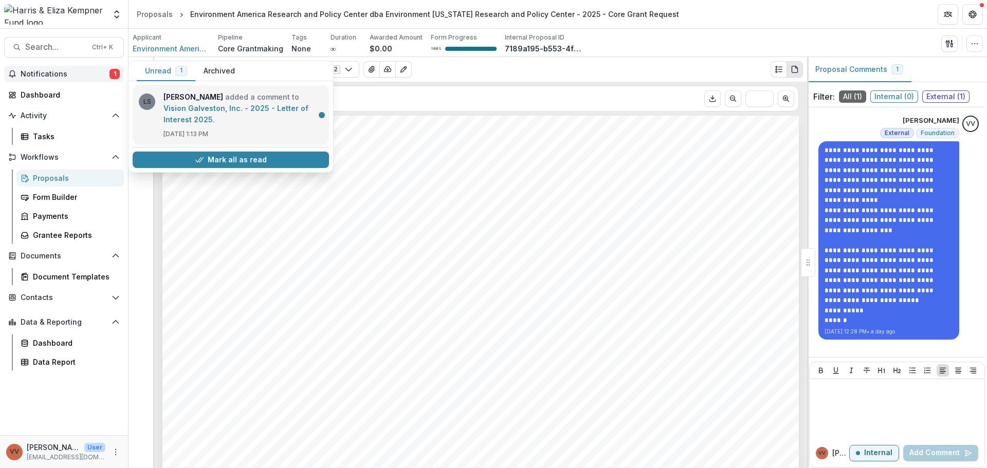
click at [211, 124] on link "Vision Galveston, Inc. - 2025 - Letter of Interest 2025" at bounding box center [235, 114] width 145 height 20
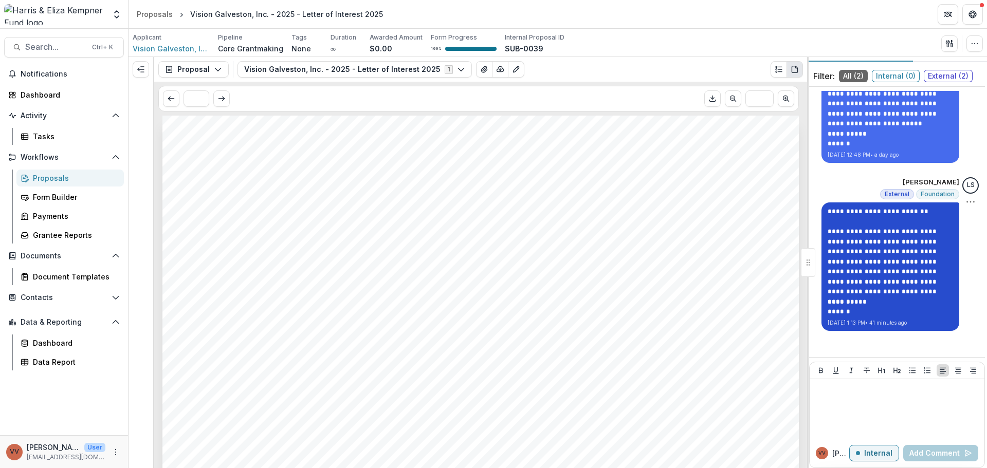
scroll to position [29, 0]
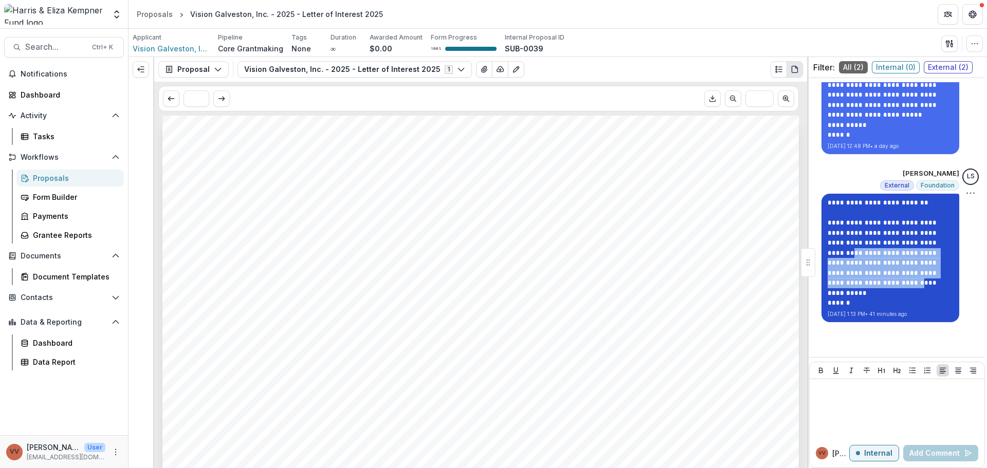
drag, startPoint x: 885, startPoint y: 244, endPoint x: 903, endPoint y: 270, distance: 32.1
click at [903, 270] on p "**********" at bounding box center [889, 248] width 125 height 60
drag, startPoint x: 941, startPoint y: 273, endPoint x: 817, endPoint y: 215, distance: 137.3
click at [821, 215] on div "**********" at bounding box center [890, 258] width 138 height 128
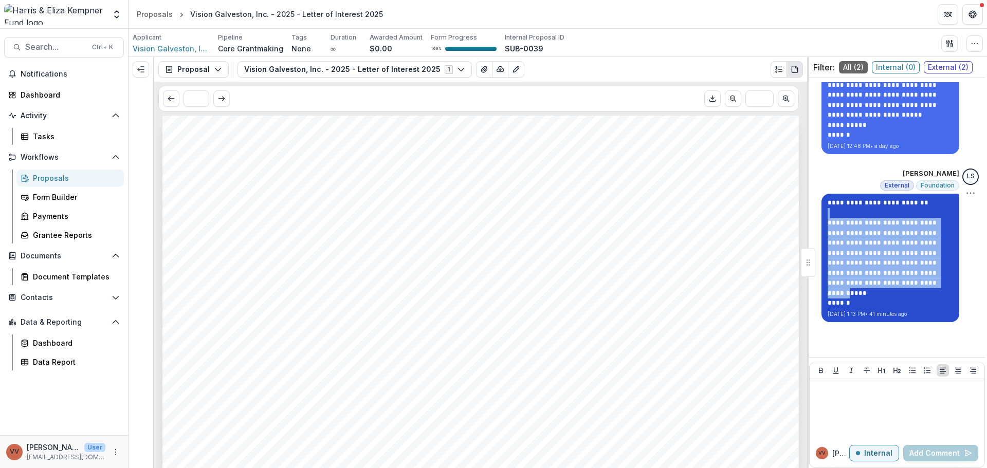
click at [907, 269] on p "**********" at bounding box center [889, 248] width 125 height 60
